Goal: Find specific page/section: Find specific page/section

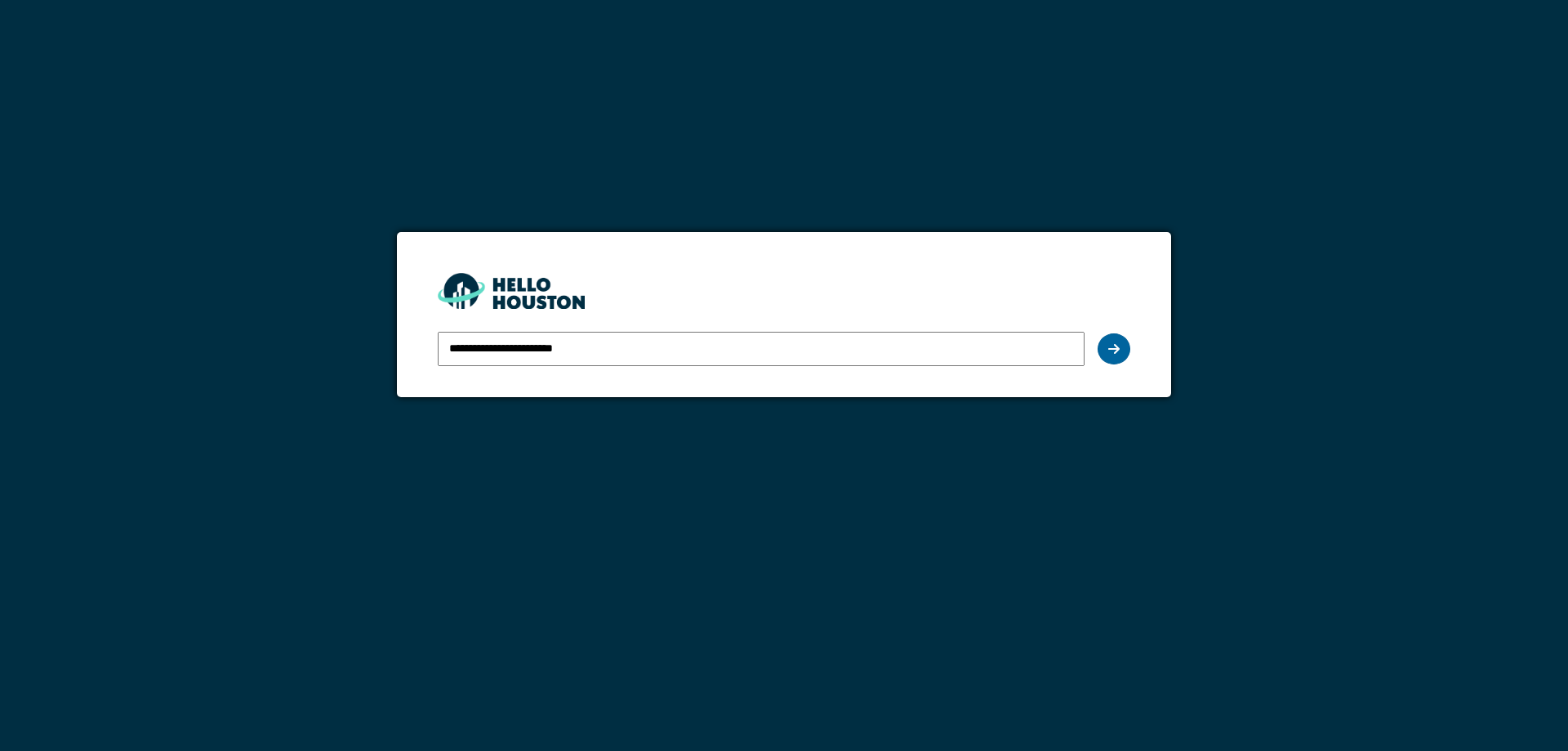
type input "**********"
click at [1122, 343] on div at bounding box center [1114, 349] width 33 height 31
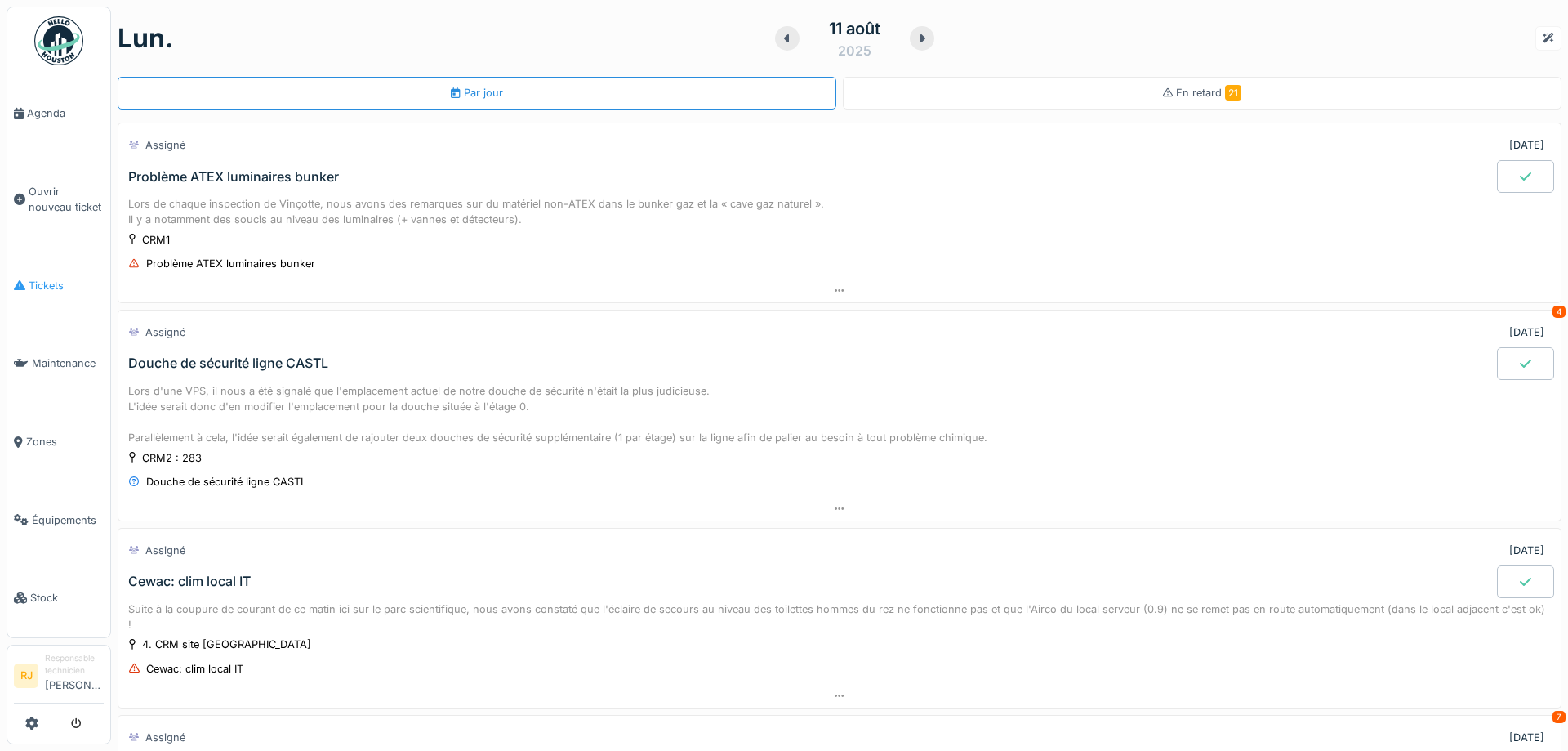
click at [52, 283] on span "Tickets" at bounding box center [66, 286] width 75 height 15
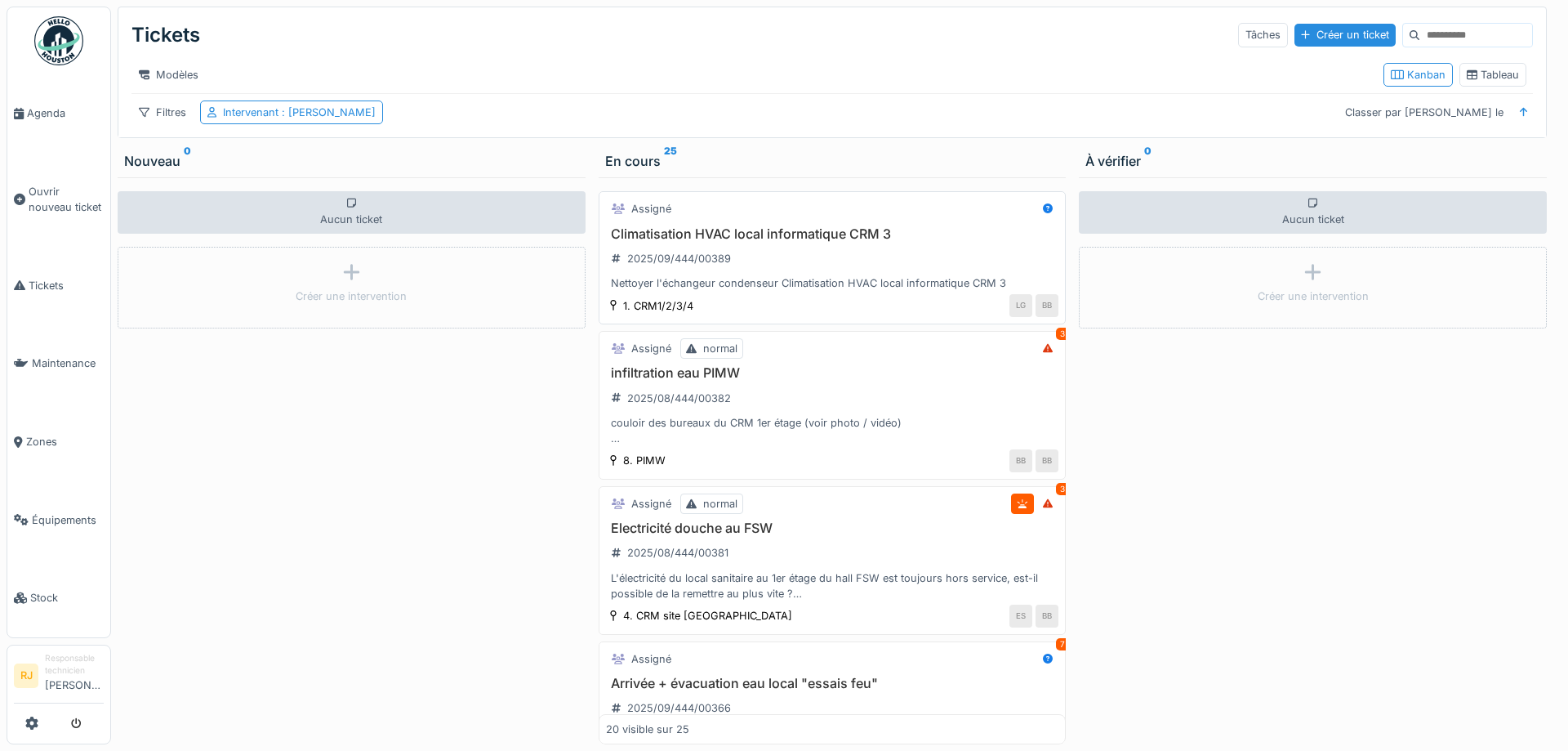
click at [790, 241] on h3 "Climatisation HVAC local informatique CRM 3" at bounding box center [832, 234] width 454 height 15
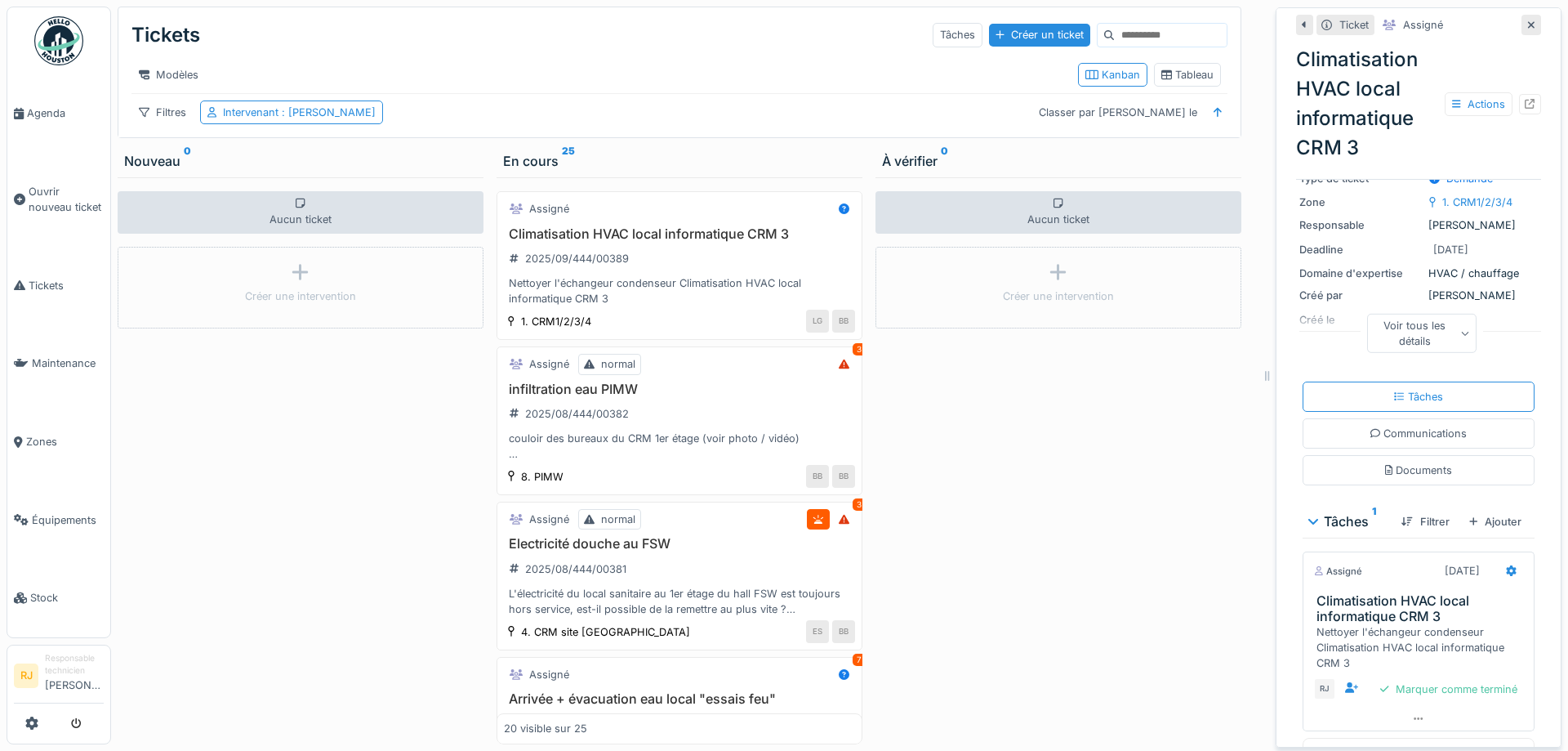
scroll to position [147, 0]
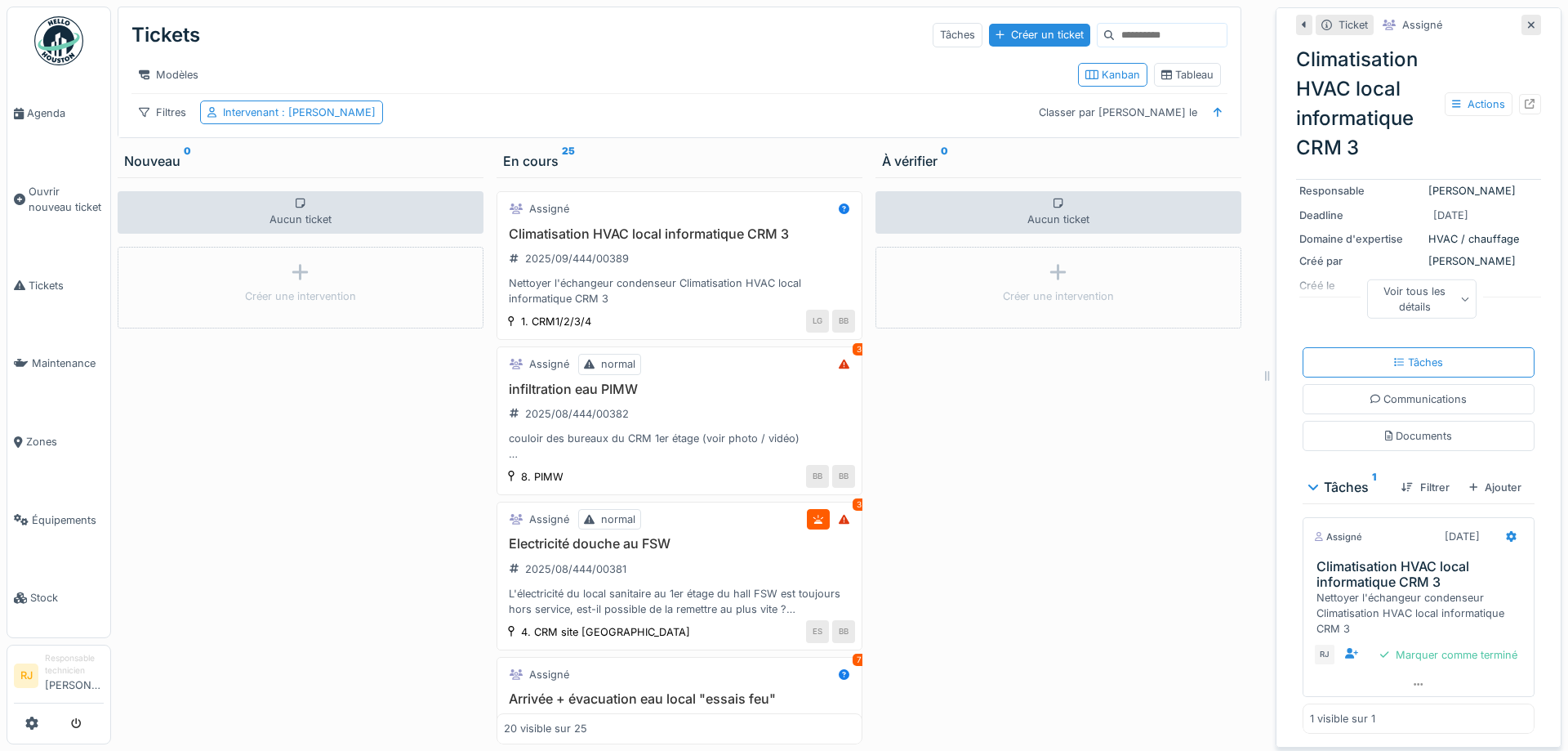
click at [1439, 297] on div "Voir tous les détails" at bounding box center [1422, 297] width 109 height 39
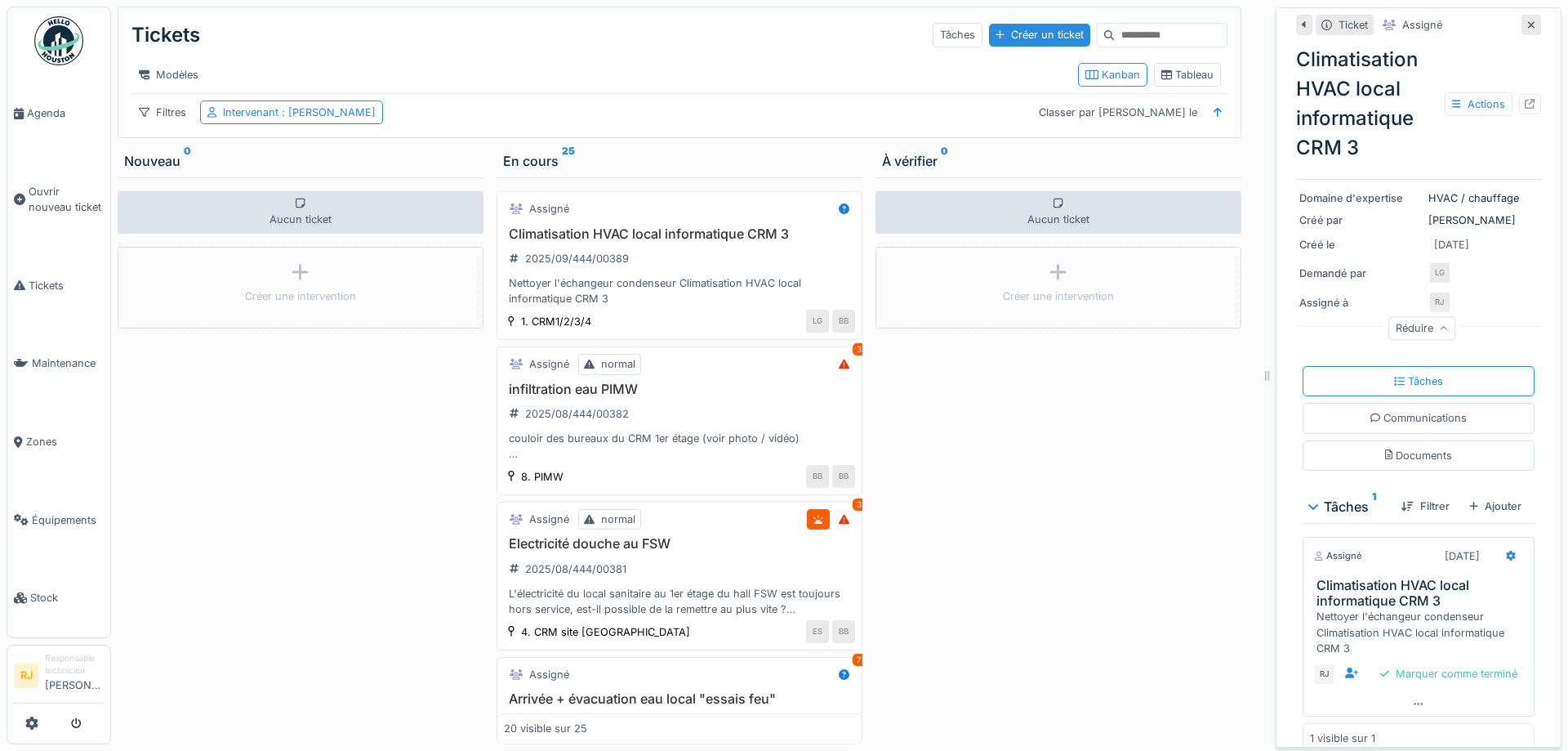
scroll to position [206, 0]
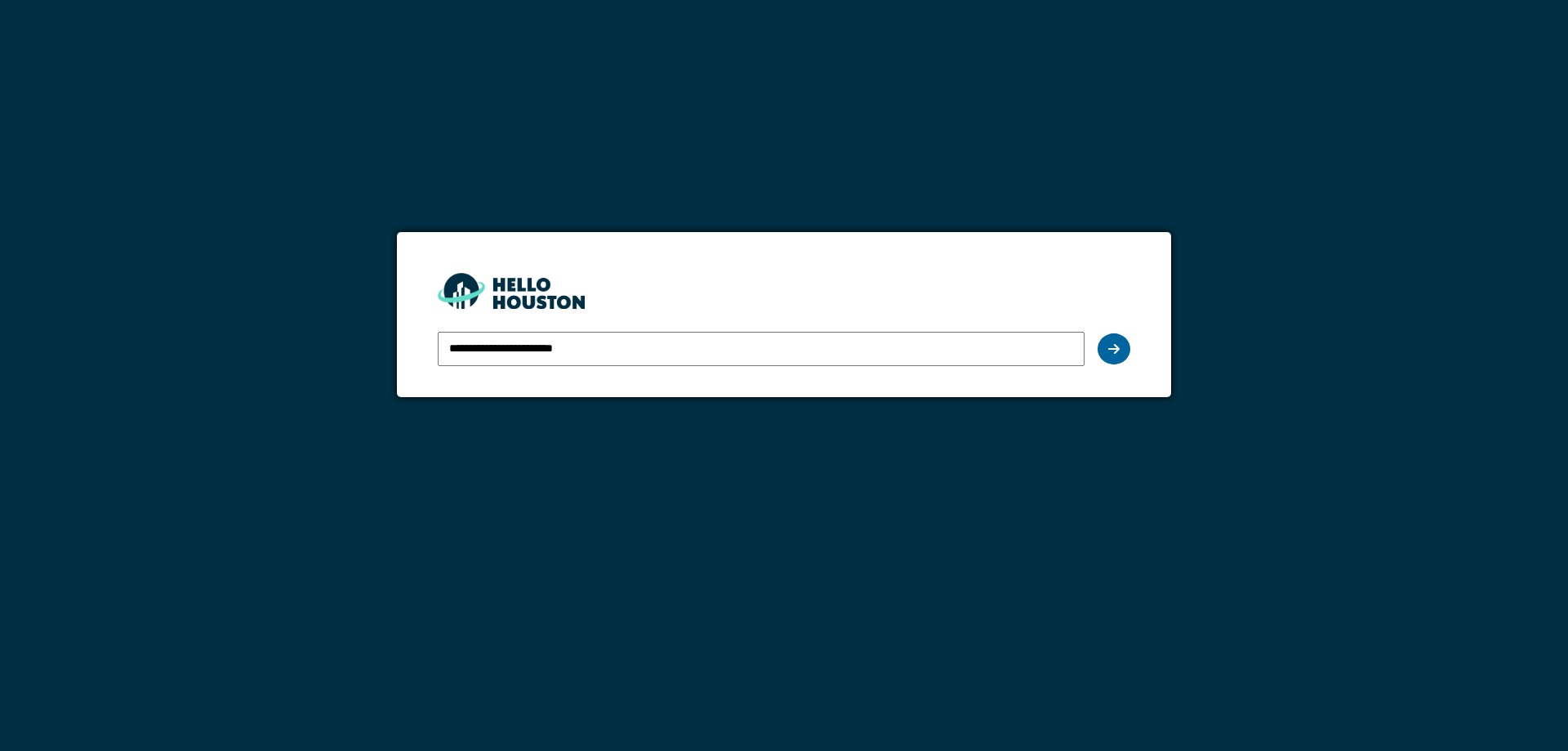
click at [1107, 342] on div at bounding box center [1114, 349] width 33 height 31
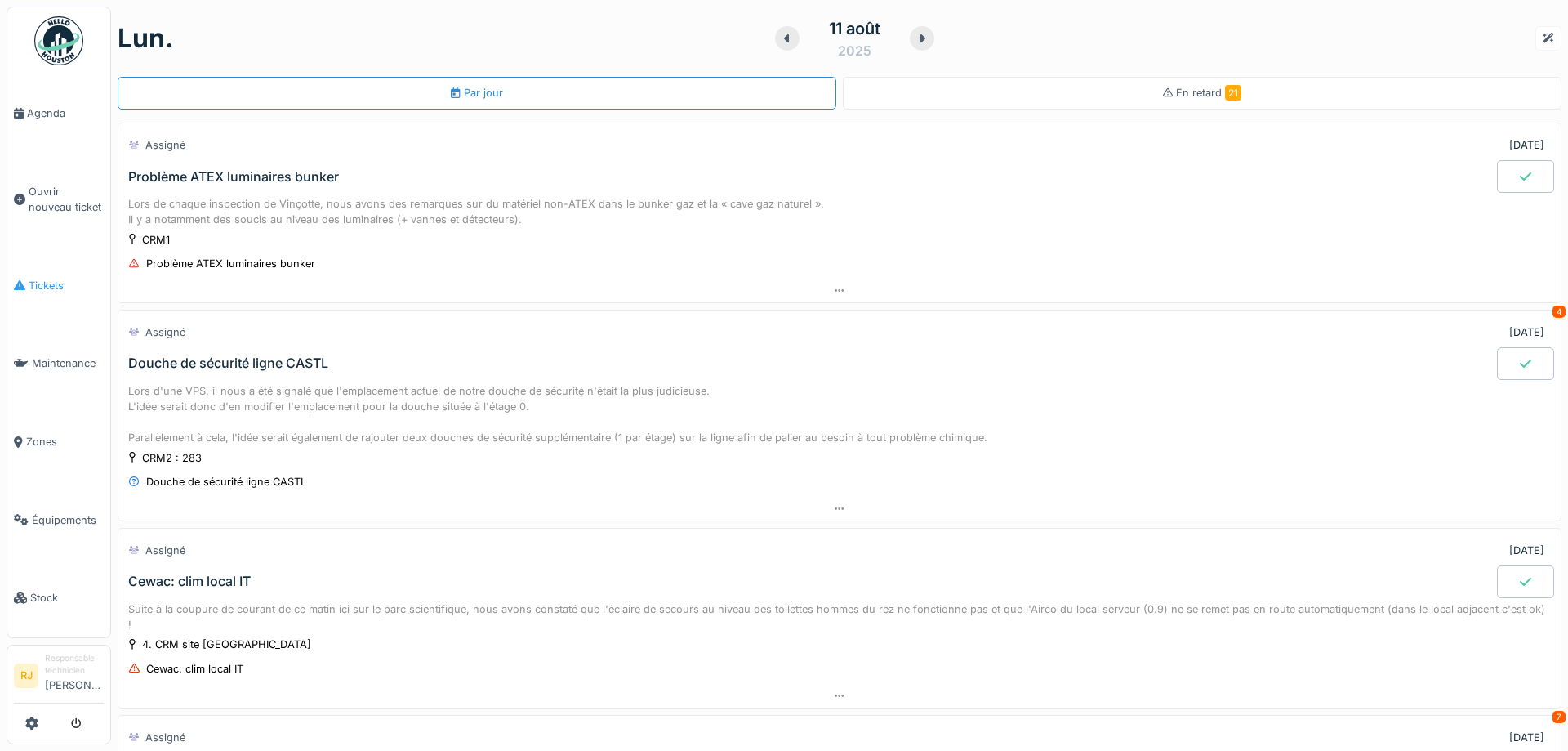
click at [45, 269] on link "Tickets" at bounding box center [59, 286] width 103 height 79
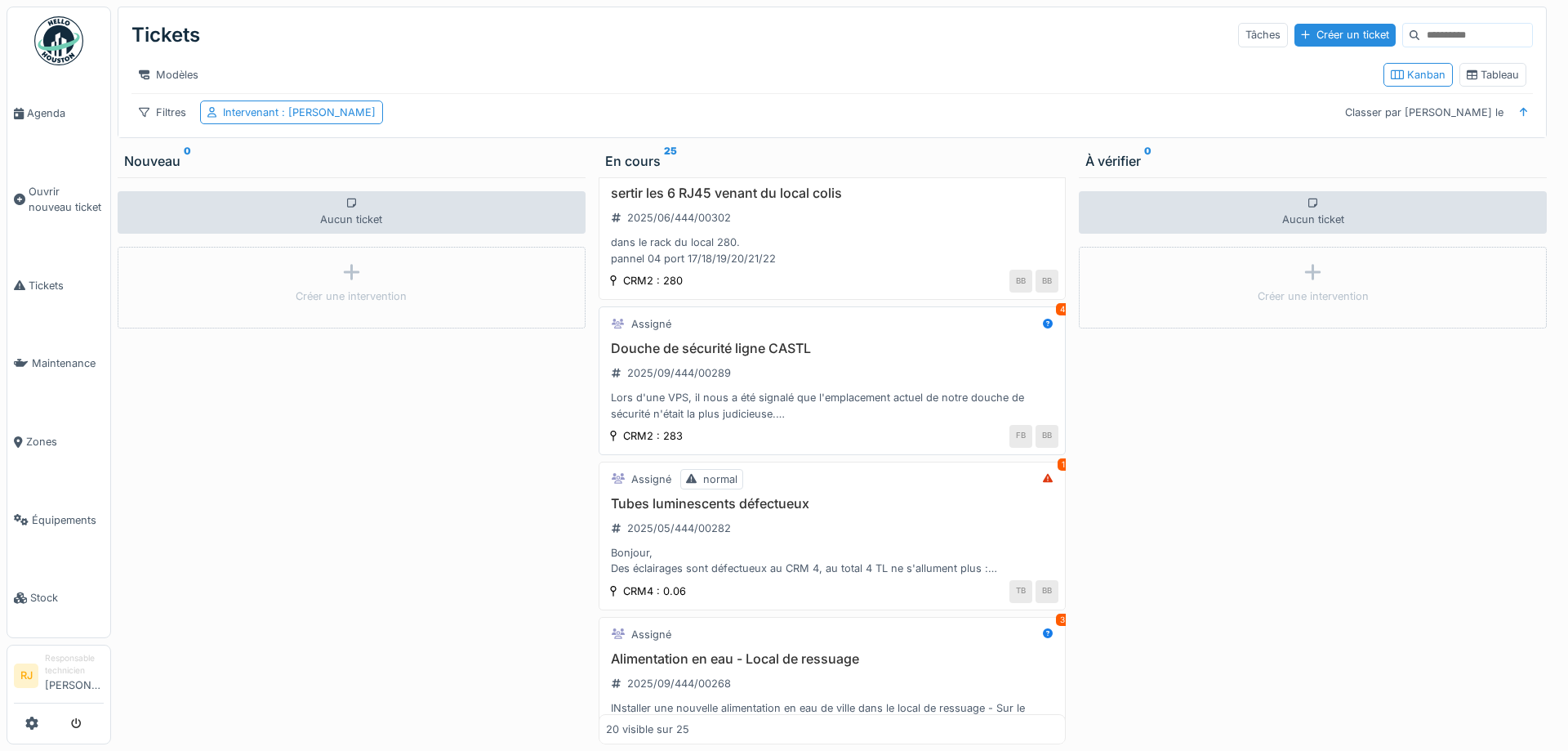
scroll to position [956, 0]
